Goal: Transaction & Acquisition: Obtain resource

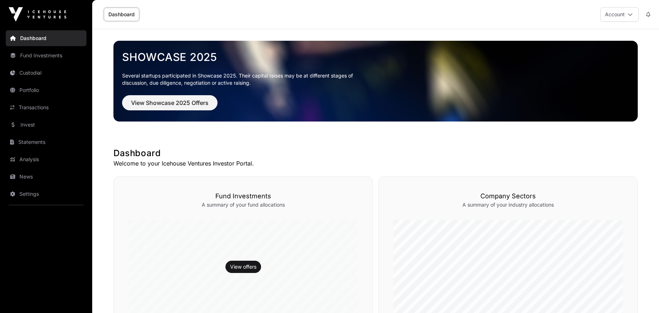
click at [31, 102] on link "Transactions" at bounding box center [46, 107] width 81 height 16
click at [41, 103] on link "Transactions" at bounding box center [46, 107] width 81 height 16
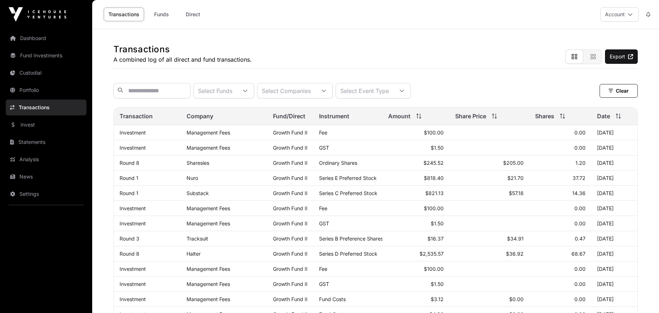
click at [24, 75] on link "Custodial" at bounding box center [46, 73] width 81 height 16
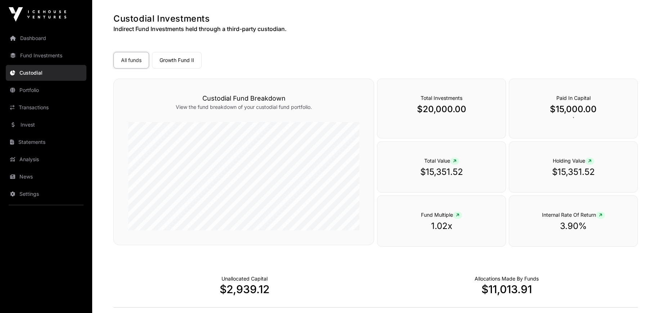
scroll to position [108, 0]
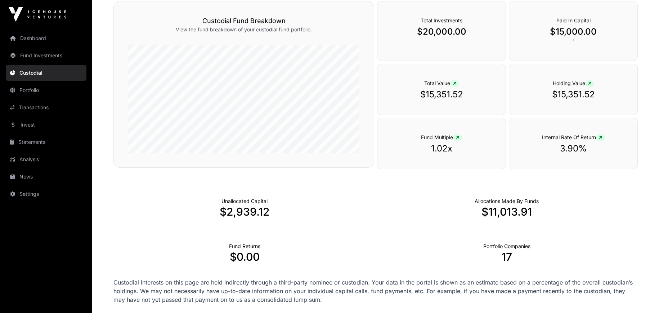
click at [49, 103] on link "Transactions" at bounding box center [46, 107] width 81 height 16
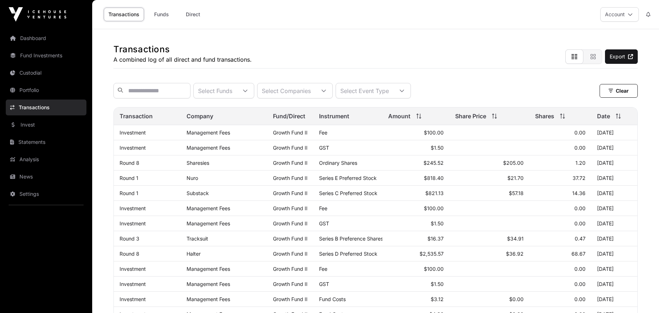
click at [45, 138] on link "Statements" at bounding box center [46, 142] width 81 height 16
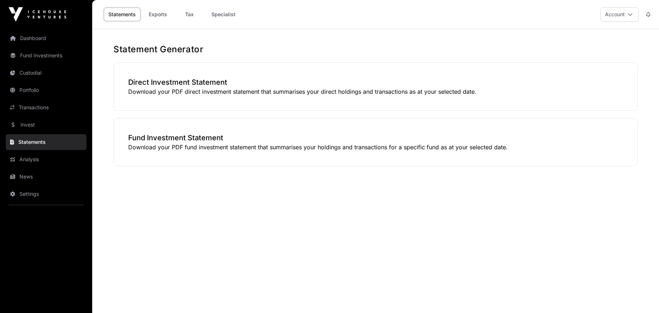
click at [322, 84] on h3 "Direct Investment Statement" at bounding box center [375, 82] width 495 height 10
click at [299, 134] on h3 "Fund Investment Statement" at bounding box center [375, 138] width 495 height 10
drag, startPoint x: 294, startPoint y: 146, endPoint x: 286, endPoint y: 93, distance: 53.8
click at [292, 142] on div "Fund Investment Statement Download your PDF fund investment statement that summ…" at bounding box center [375, 142] width 524 height 48
click at [286, 88] on p "Download your PDF direct investment statement that summarises your direct holdi…" at bounding box center [375, 91] width 495 height 9
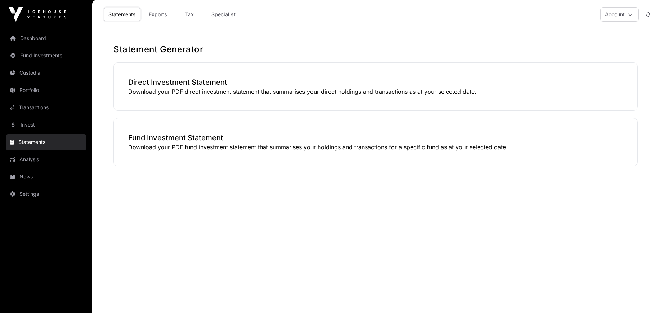
click at [295, 92] on p "Download your PDF direct investment statement that summarises your direct holdi…" at bounding box center [375, 91] width 495 height 9
click at [282, 149] on p "Download your PDF fund investment statement that summarises your holdings and t…" at bounding box center [375, 147] width 495 height 9
click at [310, 205] on main "Statement Generator Direct Investment Statement Download your PDF direct invest…" at bounding box center [375, 185] width 567 height 313
